Goal: Navigation & Orientation: Find specific page/section

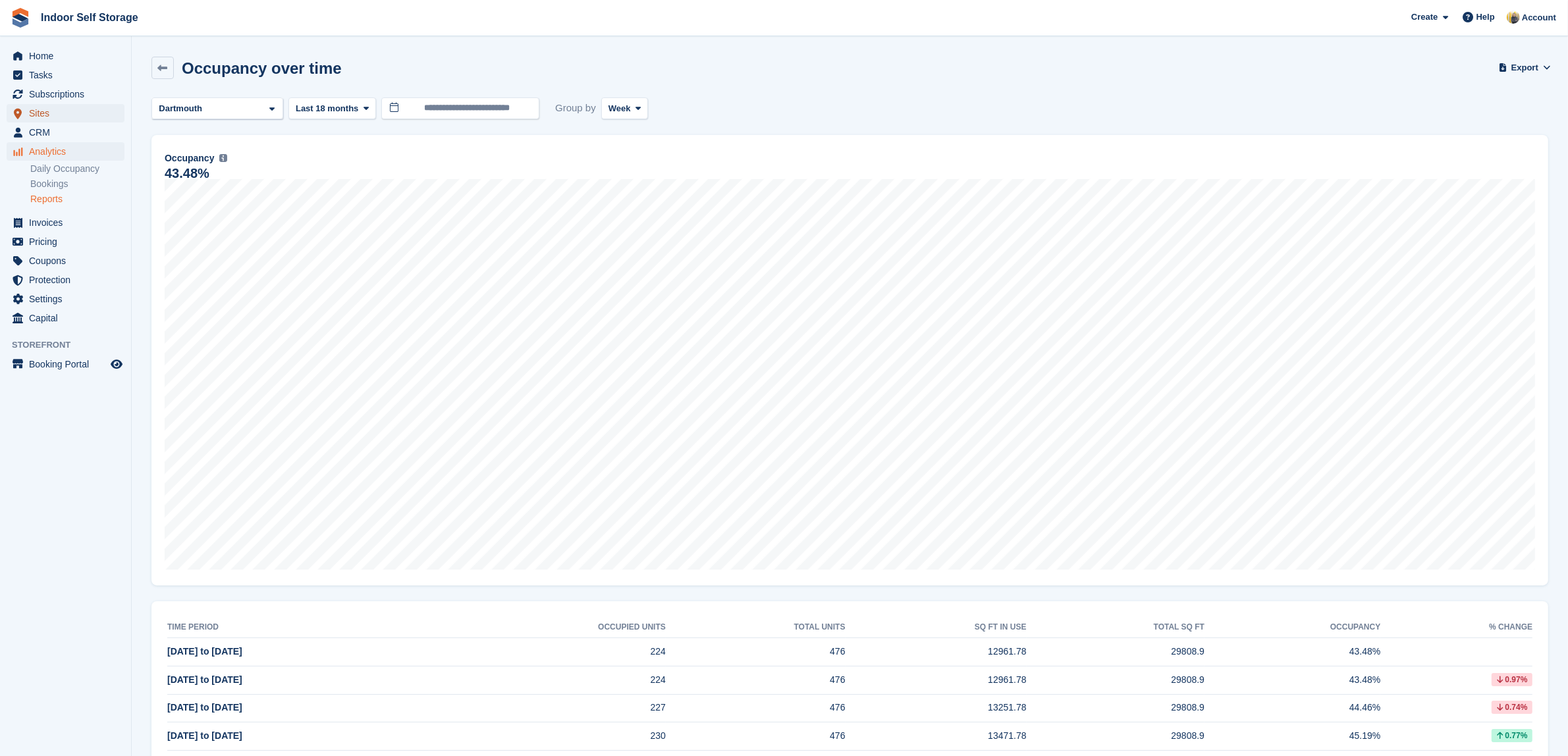
click at [38, 110] on span "Sites" at bounding box center [69, 113] width 79 height 19
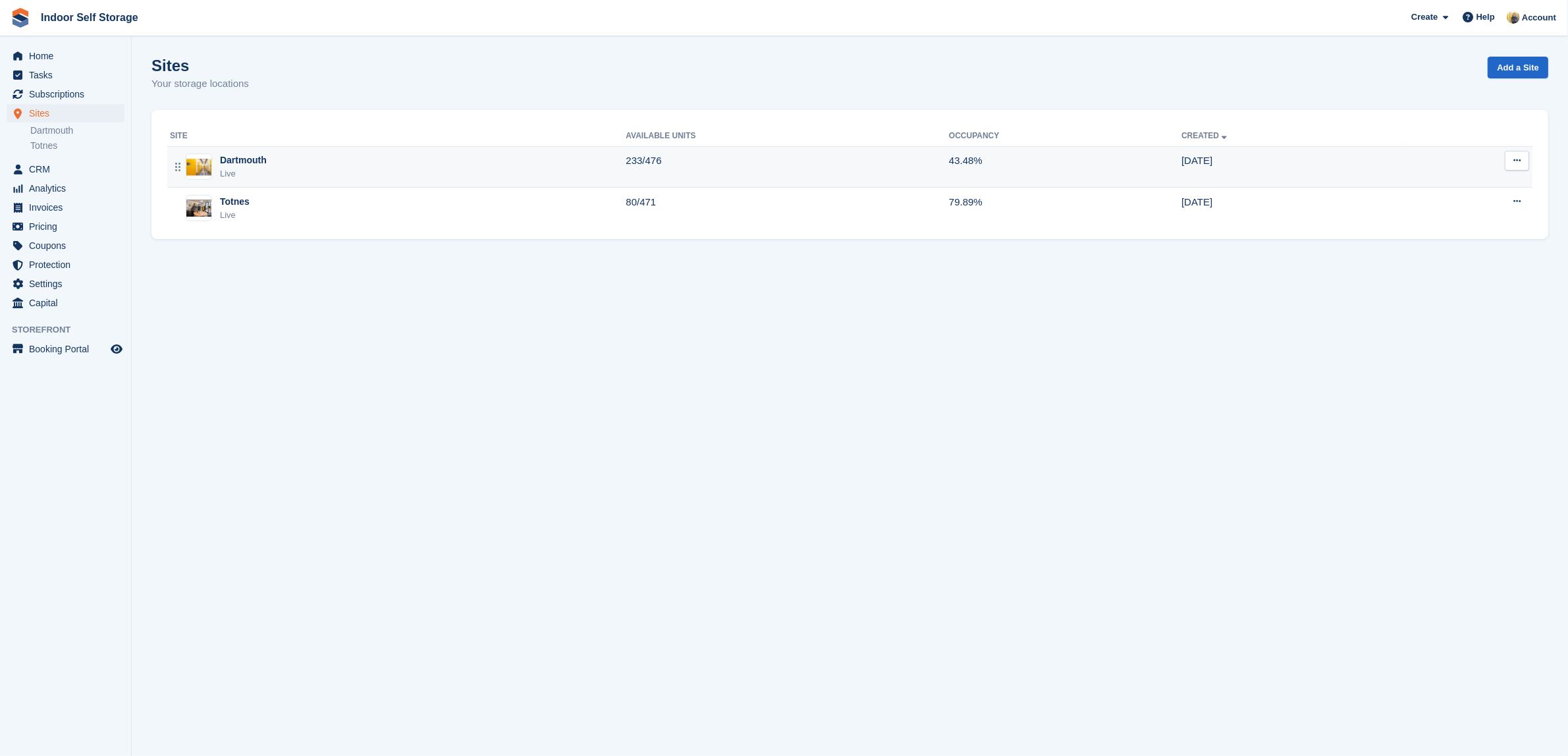
click at [469, 170] on div "Dartmouth Live" at bounding box center [397, 167] width 455 height 27
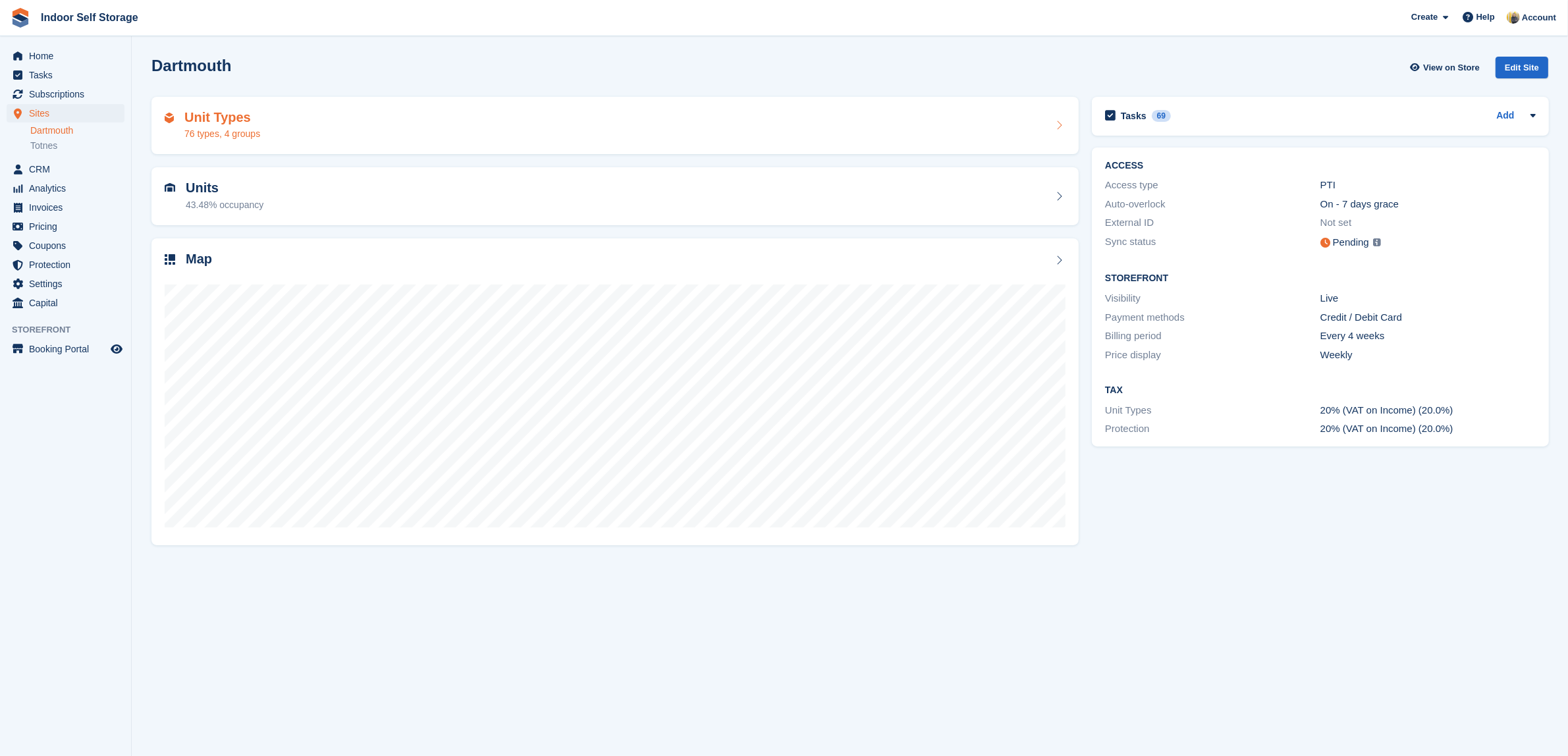
click at [495, 135] on div "Unit Types 76 types, 4 groups" at bounding box center [615, 126] width 901 height 31
click at [502, 133] on div "Unit Types 76 types, 4 groups" at bounding box center [615, 126] width 901 height 31
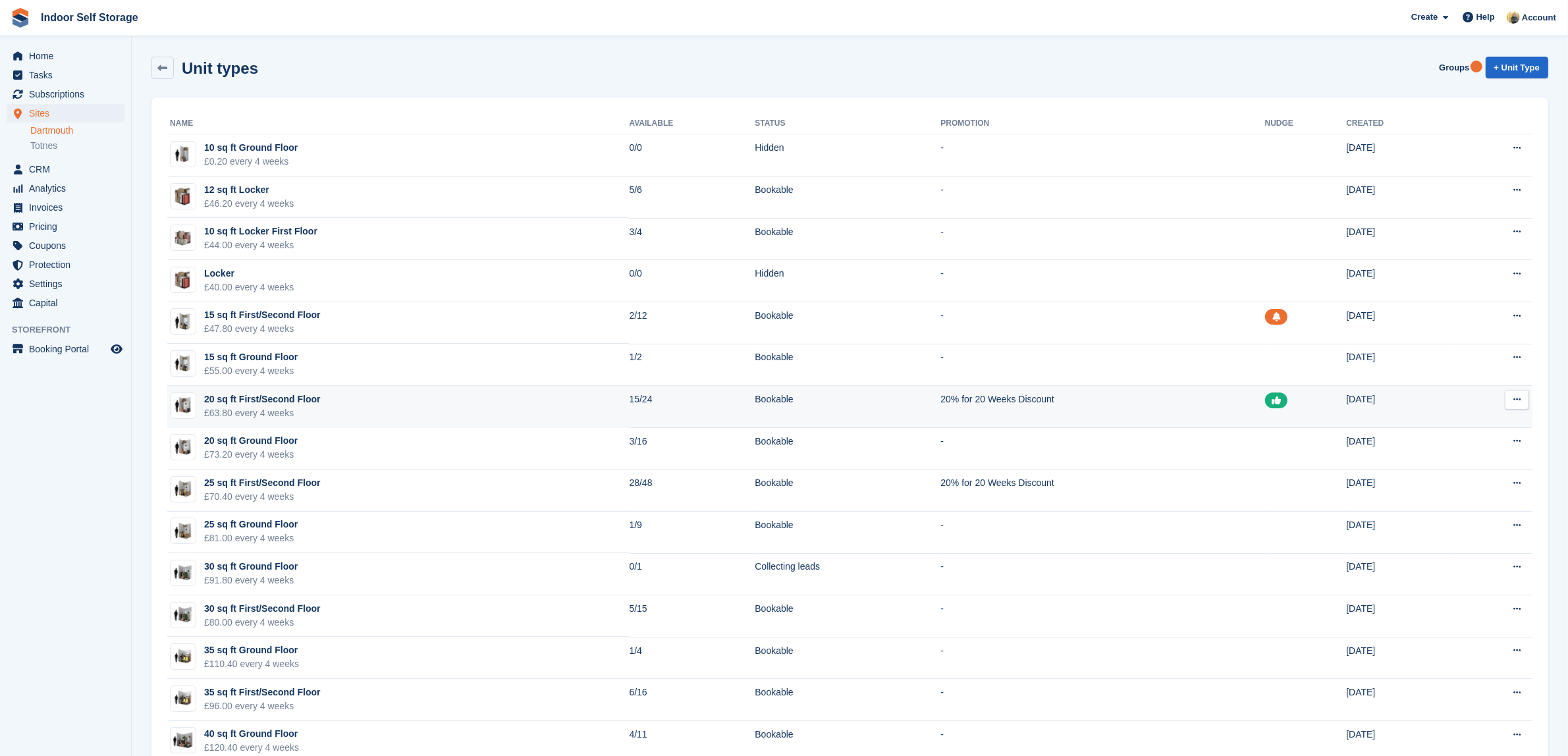
scroll to position [82, 0]
